Goal: Go to known website: Access a specific website the user already knows

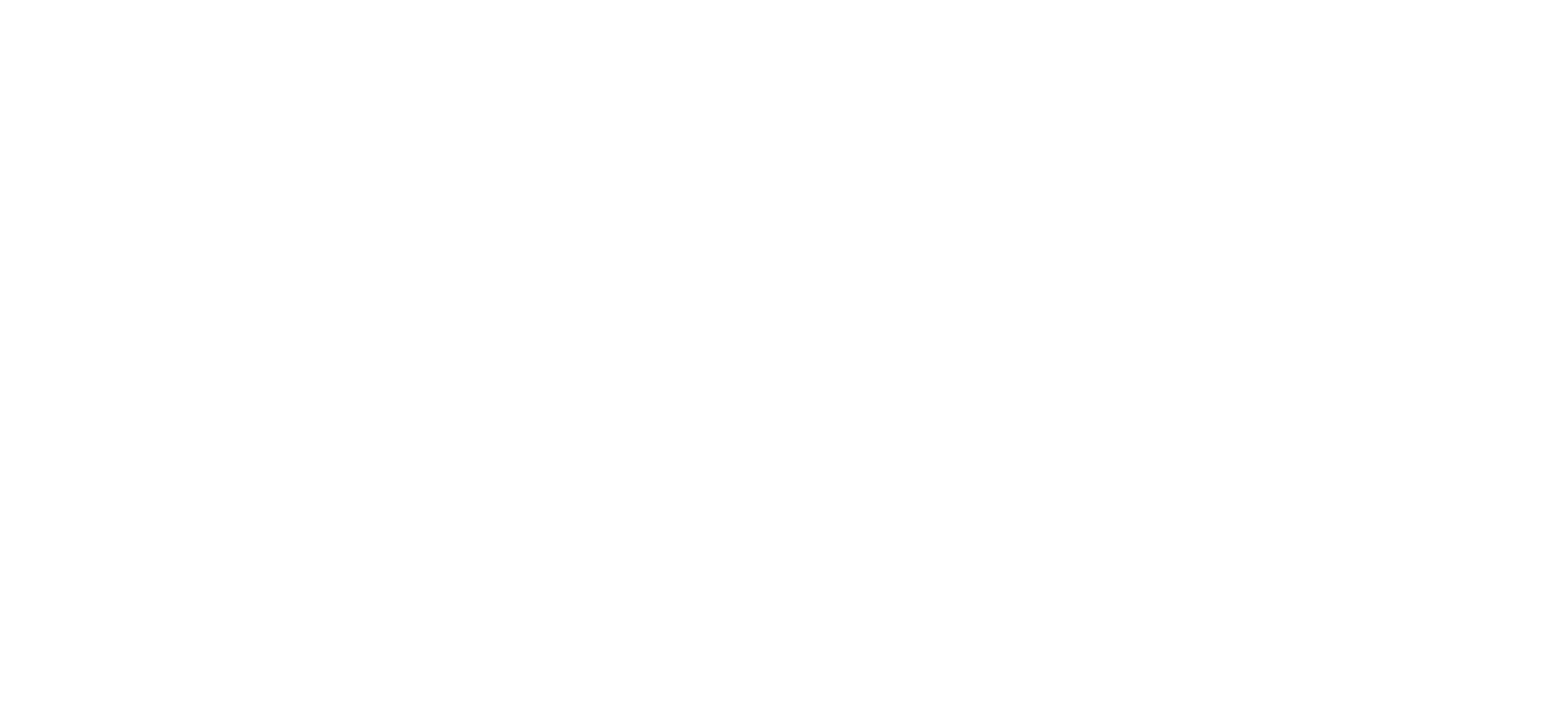
click at [955, 102] on body at bounding box center [784, 350] width 1568 height 701
drag, startPoint x: 1106, startPoint y: 14, endPoint x: 1017, endPoint y: 287, distance: 287.1
click at [1017, 287] on body at bounding box center [784, 350] width 1568 height 701
